Goal: Find specific page/section: Find specific page/section

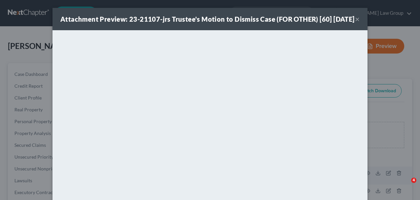
click at [355, 24] on div "Attachment Preview: 23-21107-jrs Trustee's Motion to Dismiss Case (FOR OTHER) […" at bounding box center [207, 18] width 294 height 9
click at [359, 23] on button "×" at bounding box center [357, 19] width 5 height 8
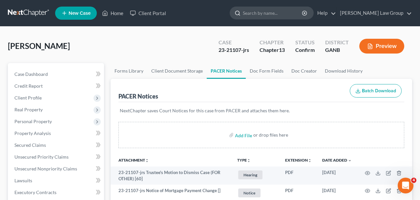
click at [275, 9] on input "search" at bounding box center [273, 13] width 60 height 12
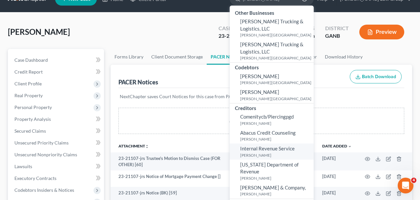
scroll to position [16, 0]
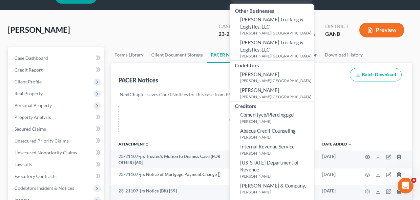
type input "[PERSON_NAME]"
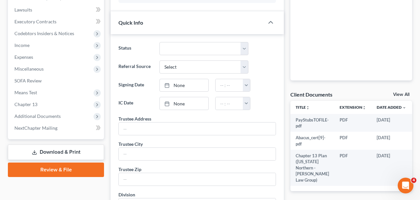
scroll to position [174, 0]
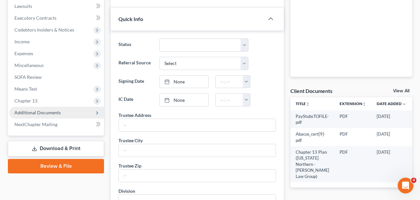
click at [76, 110] on span "Additional Documents" at bounding box center [56, 113] width 95 height 12
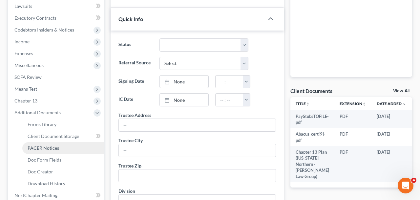
click at [75, 146] on link "PACER Notices" at bounding box center [63, 148] width 82 height 12
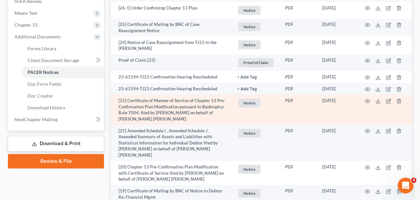
scroll to position [250, 0]
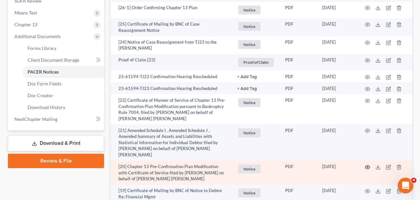
click at [365, 165] on icon "button" at bounding box center [367, 167] width 5 height 4
